Goal: Task Accomplishment & Management: Manage account settings

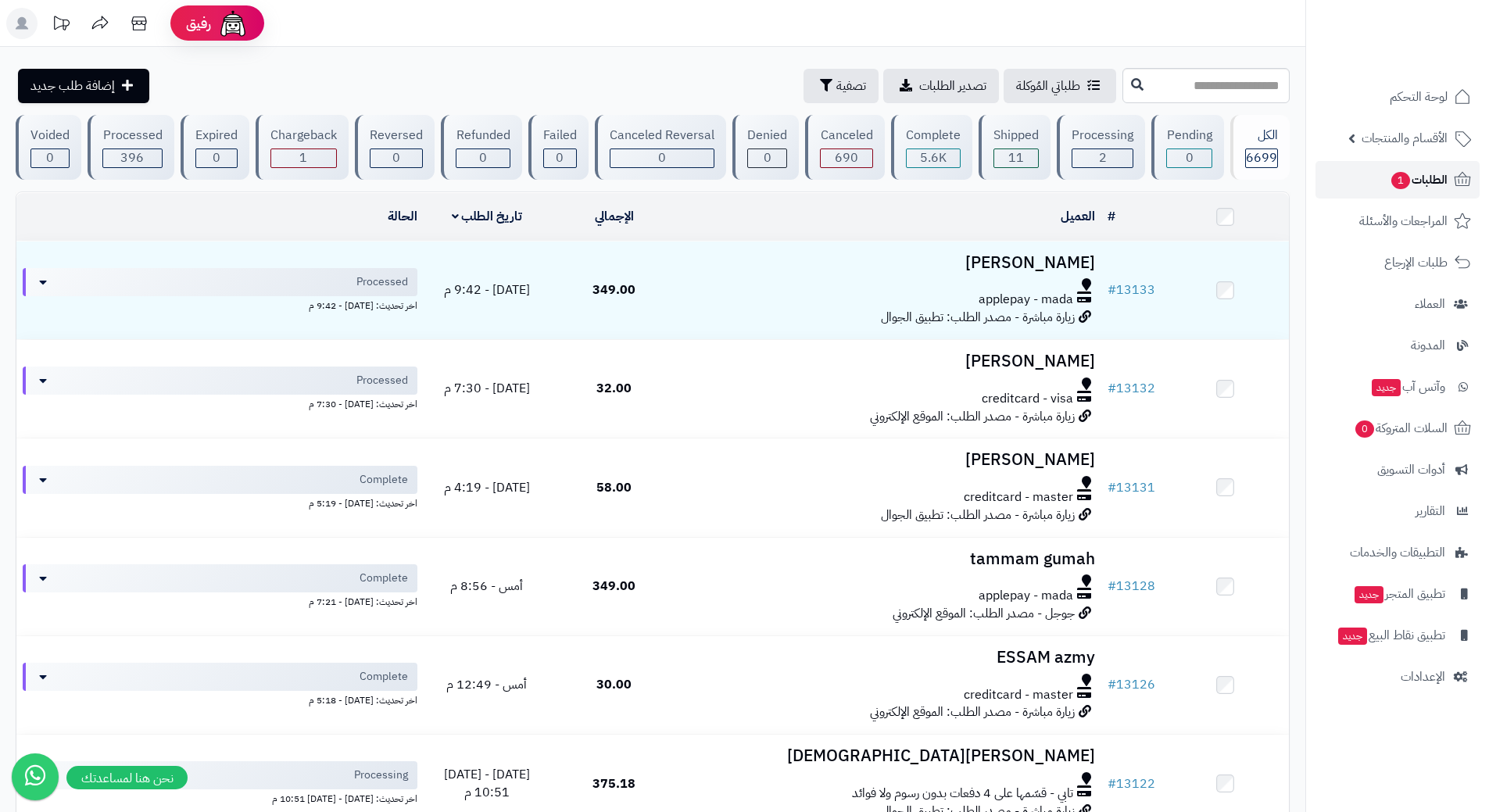
click at [1341, 175] on link "الطلبات 1" at bounding box center [1397, 180] width 164 height 37
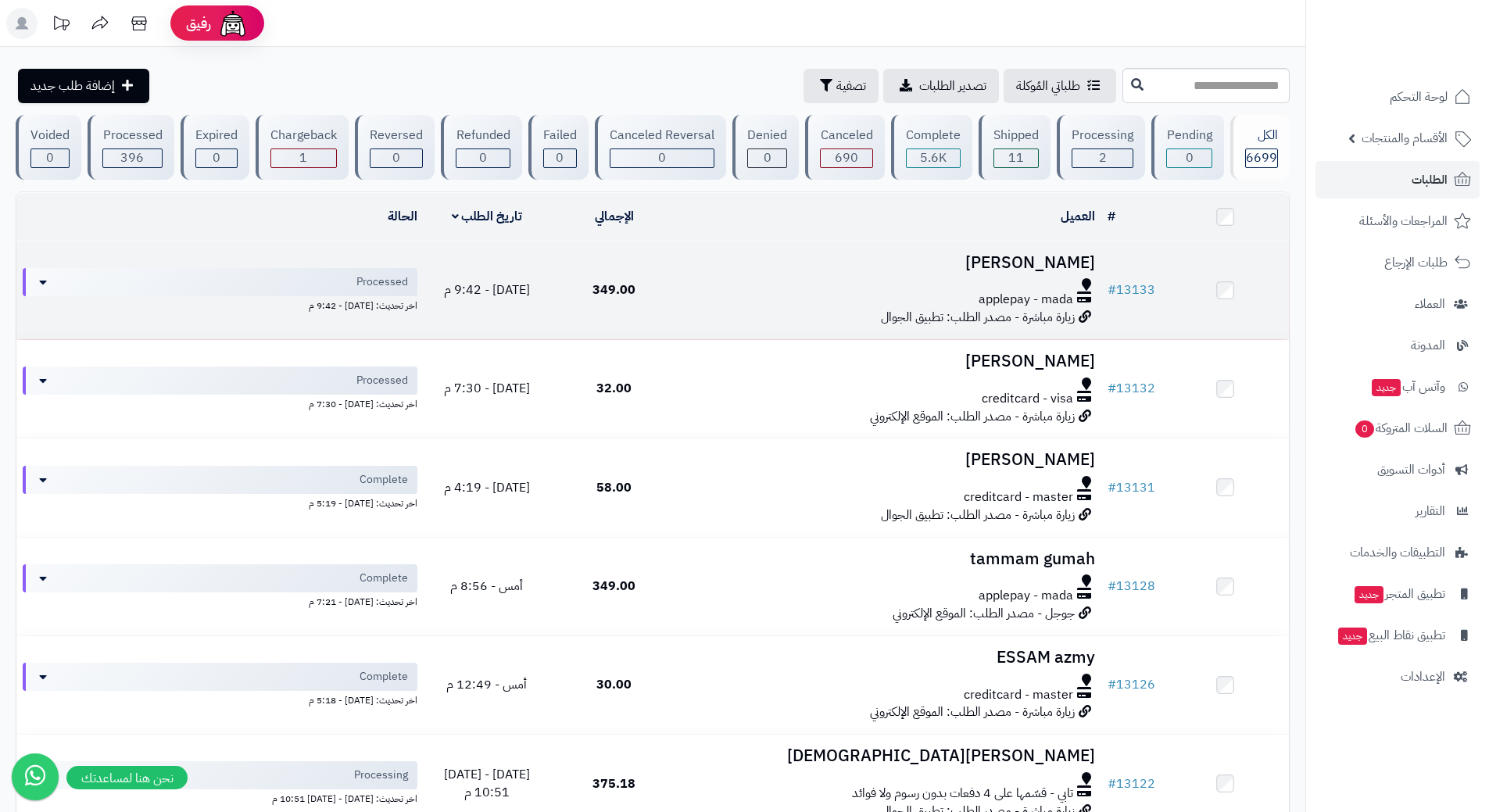
click at [749, 278] on div at bounding box center [889, 284] width 411 height 12
click at [750, 278] on div at bounding box center [889, 284] width 411 height 12
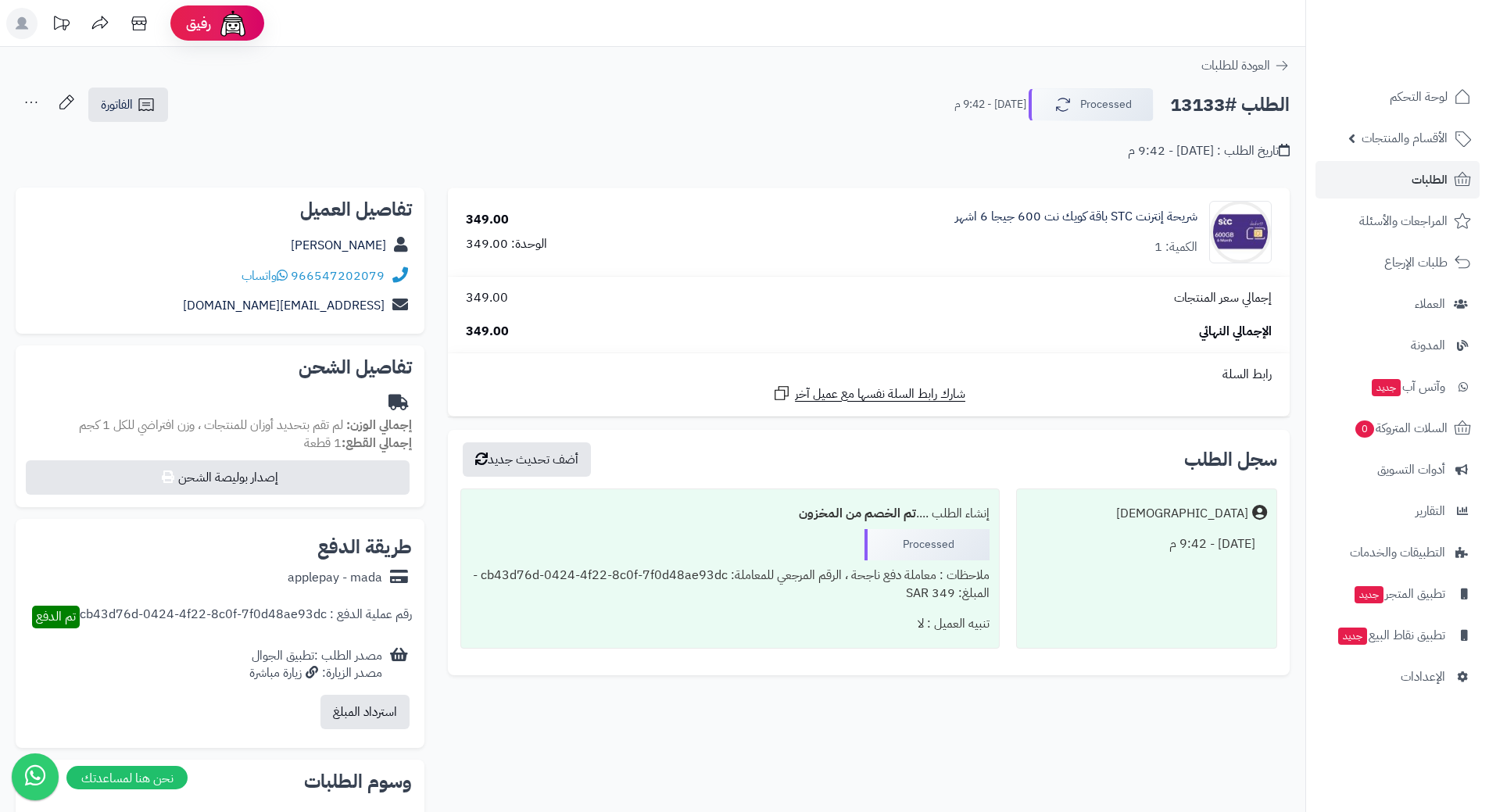
click at [1228, 110] on h2 "الطلب #13133" at bounding box center [1229, 105] width 120 height 32
copy div "الطلب #13133 Processed"
click at [286, 275] on icon at bounding box center [282, 274] width 11 height 12
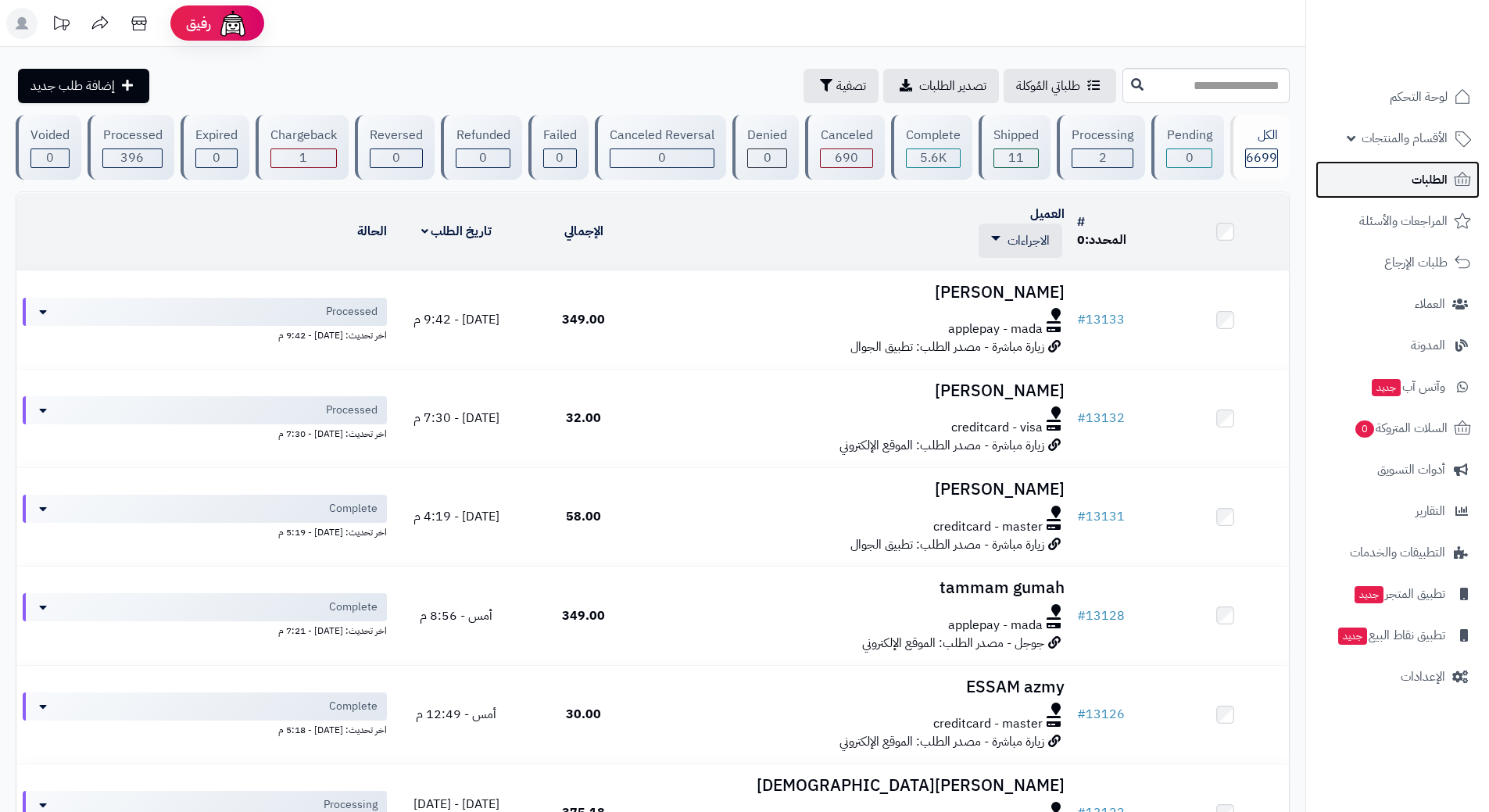
click at [1373, 184] on link "الطلبات" at bounding box center [1397, 180] width 164 height 37
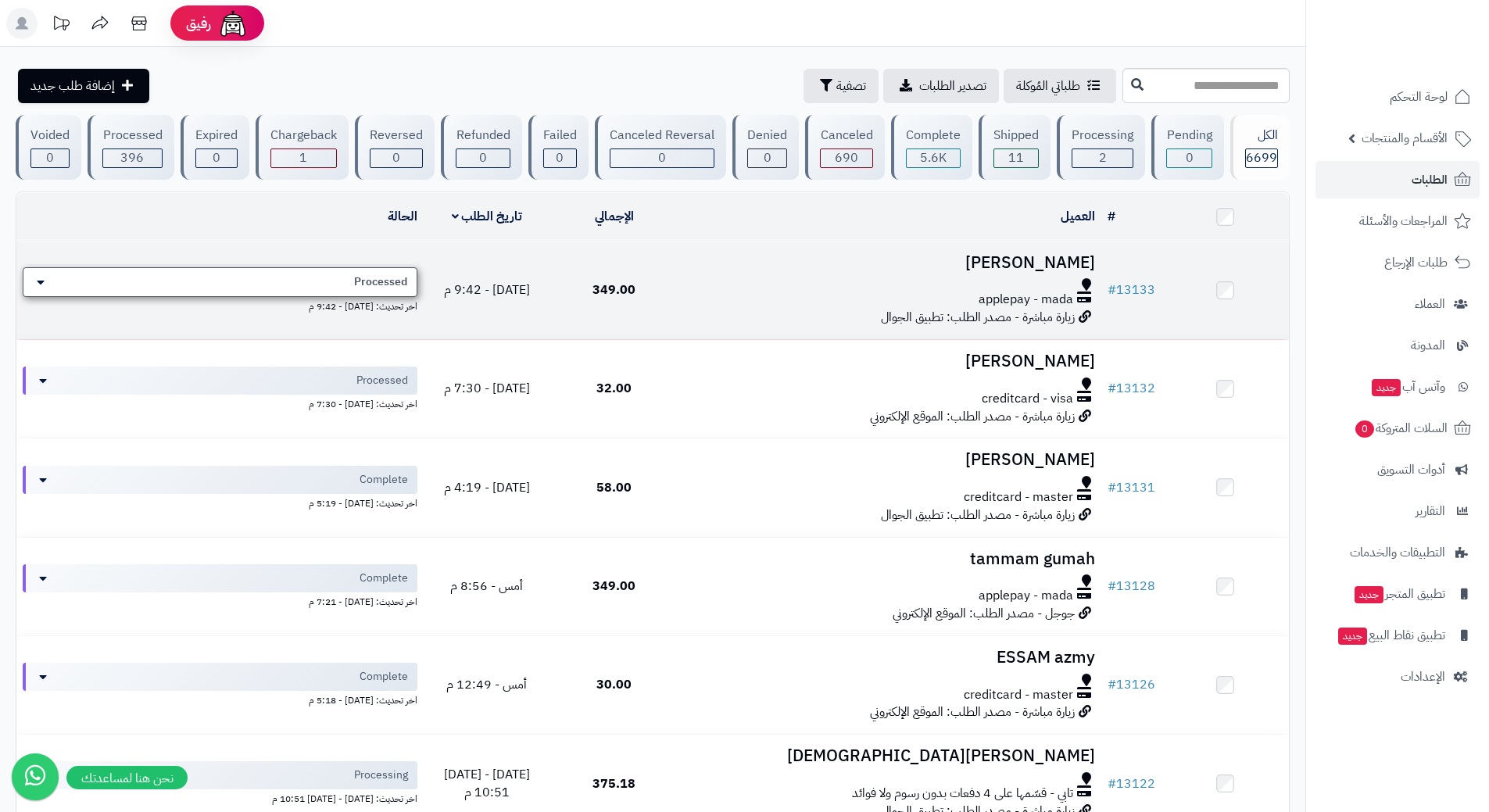
click at [147, 276] on div "Processed" at bounding box center [220, 282] width 395 height 30
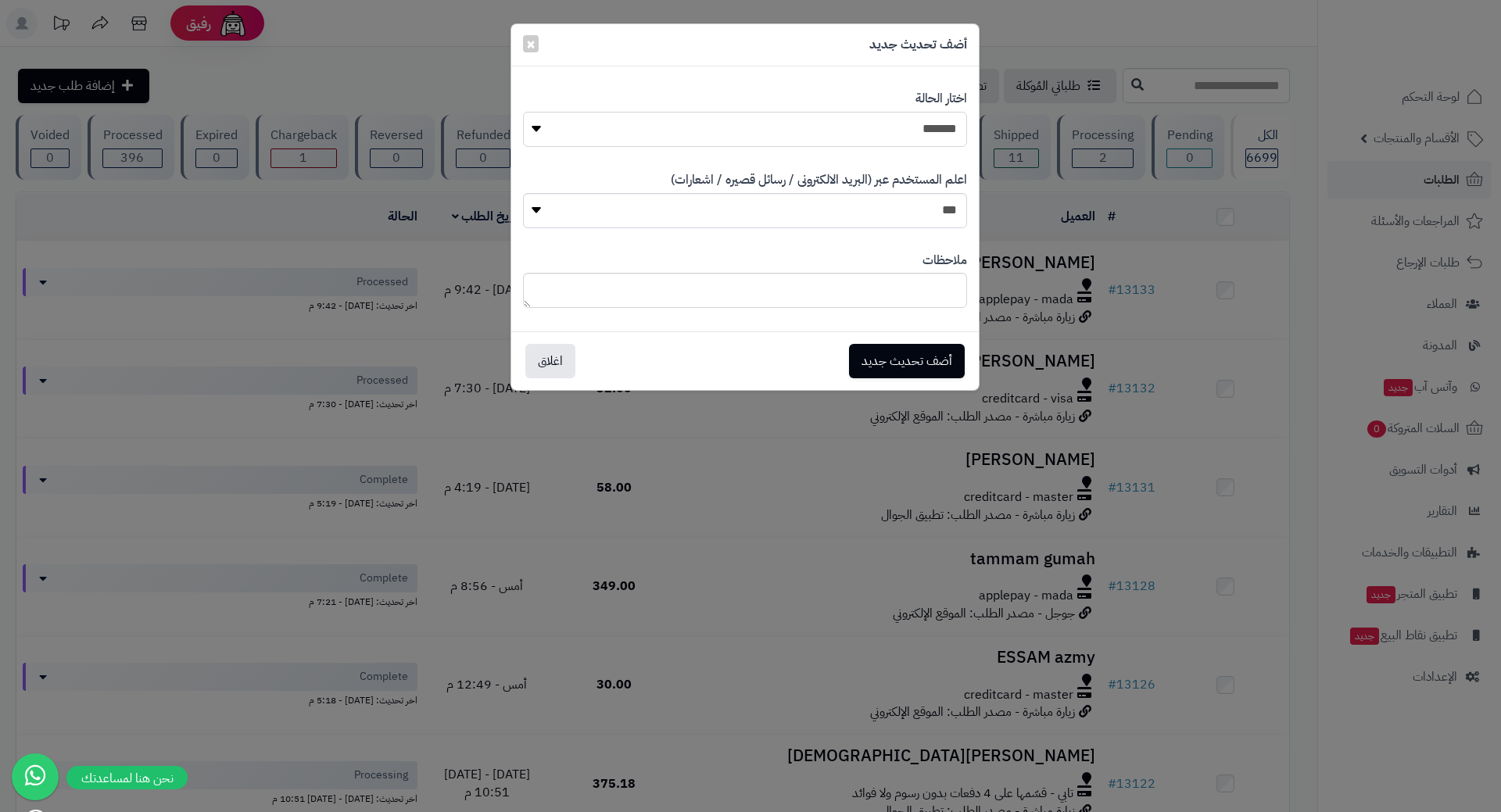
click at [783, 133] on select "**********" at bounding box center [744, 130] width 444 height 35
select select "*"
click at [523, 112] on select "**********" at bounding box center [744, 130] width 444 height 35
click at [930, 353] on button "أضف تحديث جديد" at bounding box center [907, 360] width 116 height 34
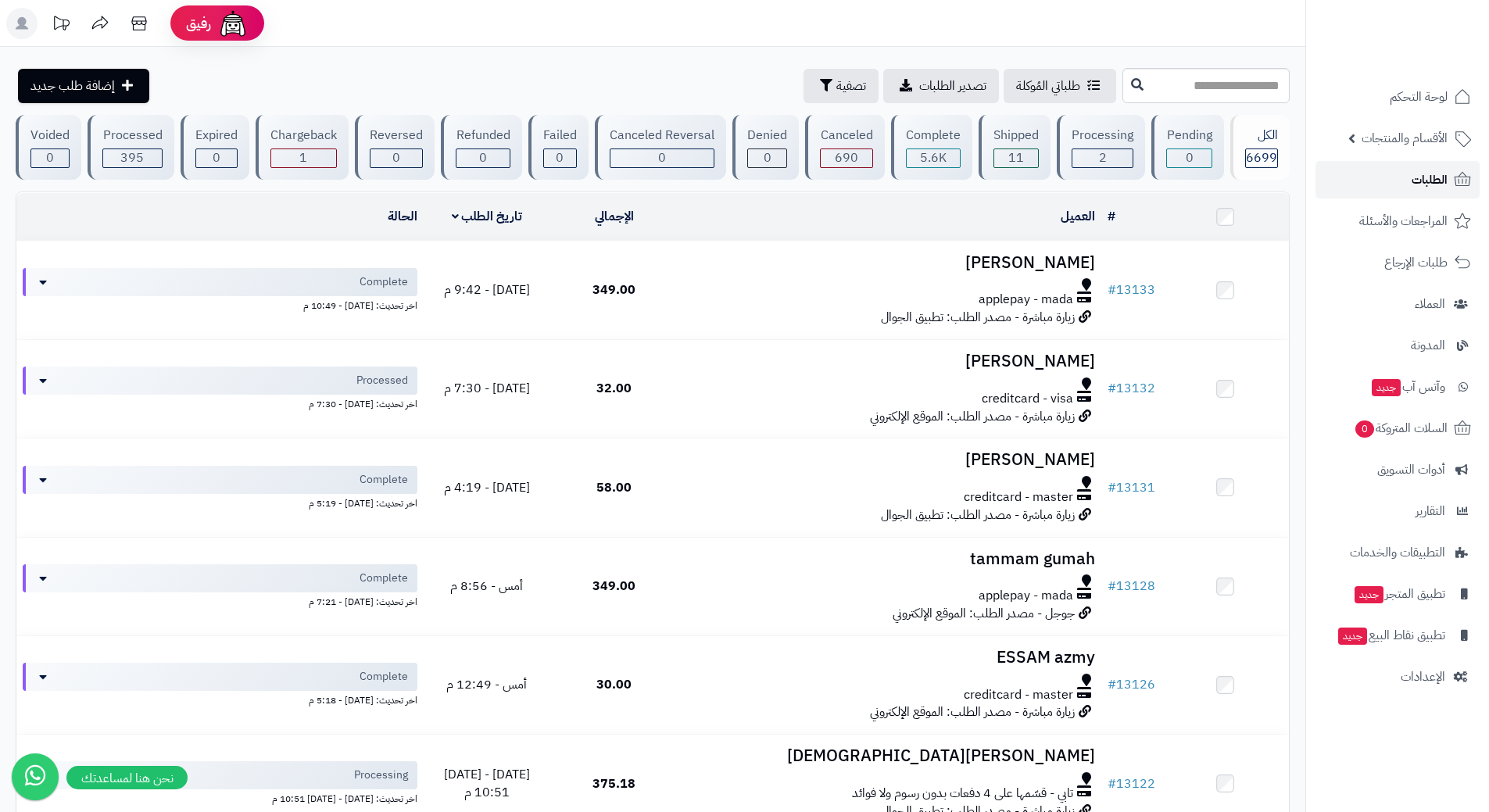
click at [1406, 182] on link "الطلبات" at bounding box center [1397, 180] width 164 height 37
click at [1355, 174] on link "الطلبات" at bounding box center [1397, 180] width 164 height 37
